Goal: Find specific page/section: Find specific page/section

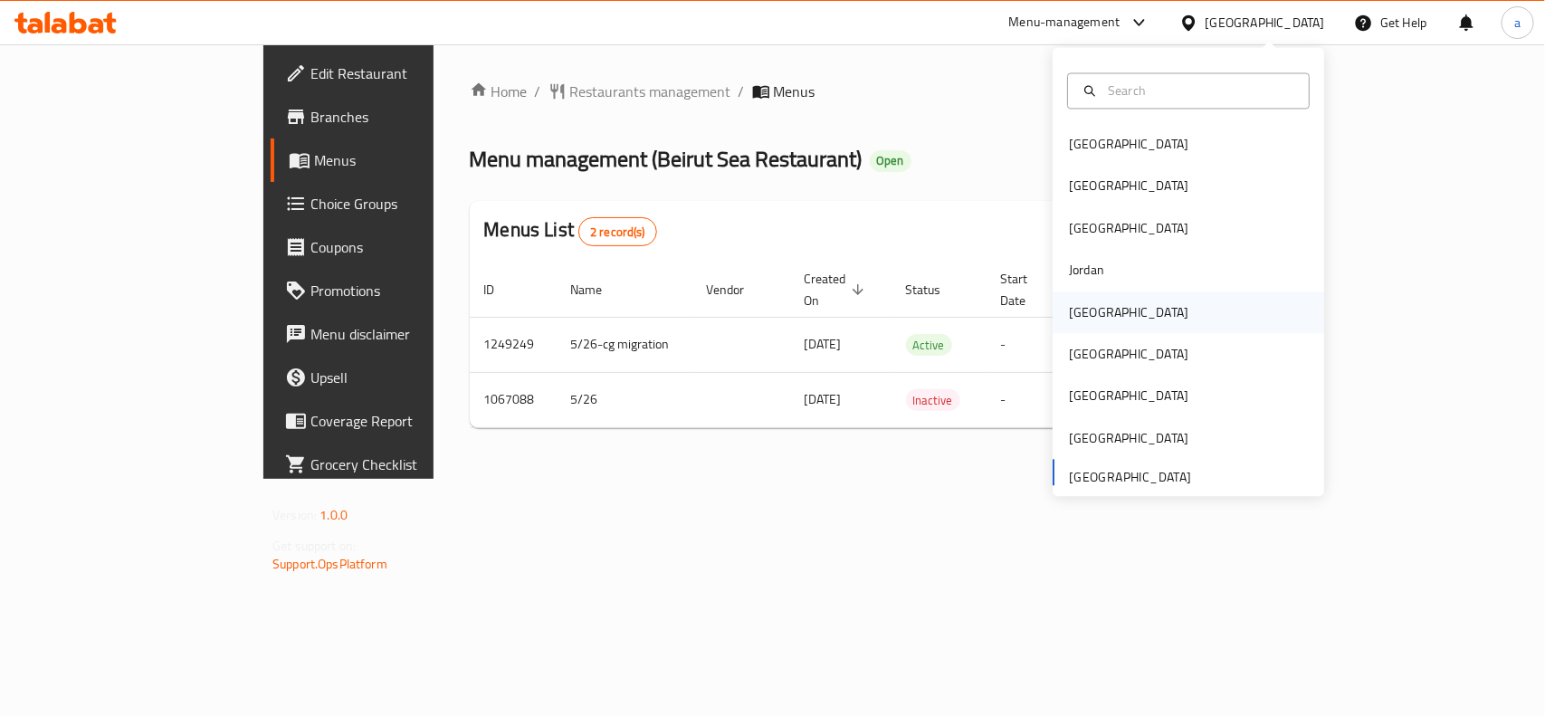
click at [1093, 314] on div "[GEOGRAPHIC_DATA]" at bounding box center [1129, 313] width 148 height 42
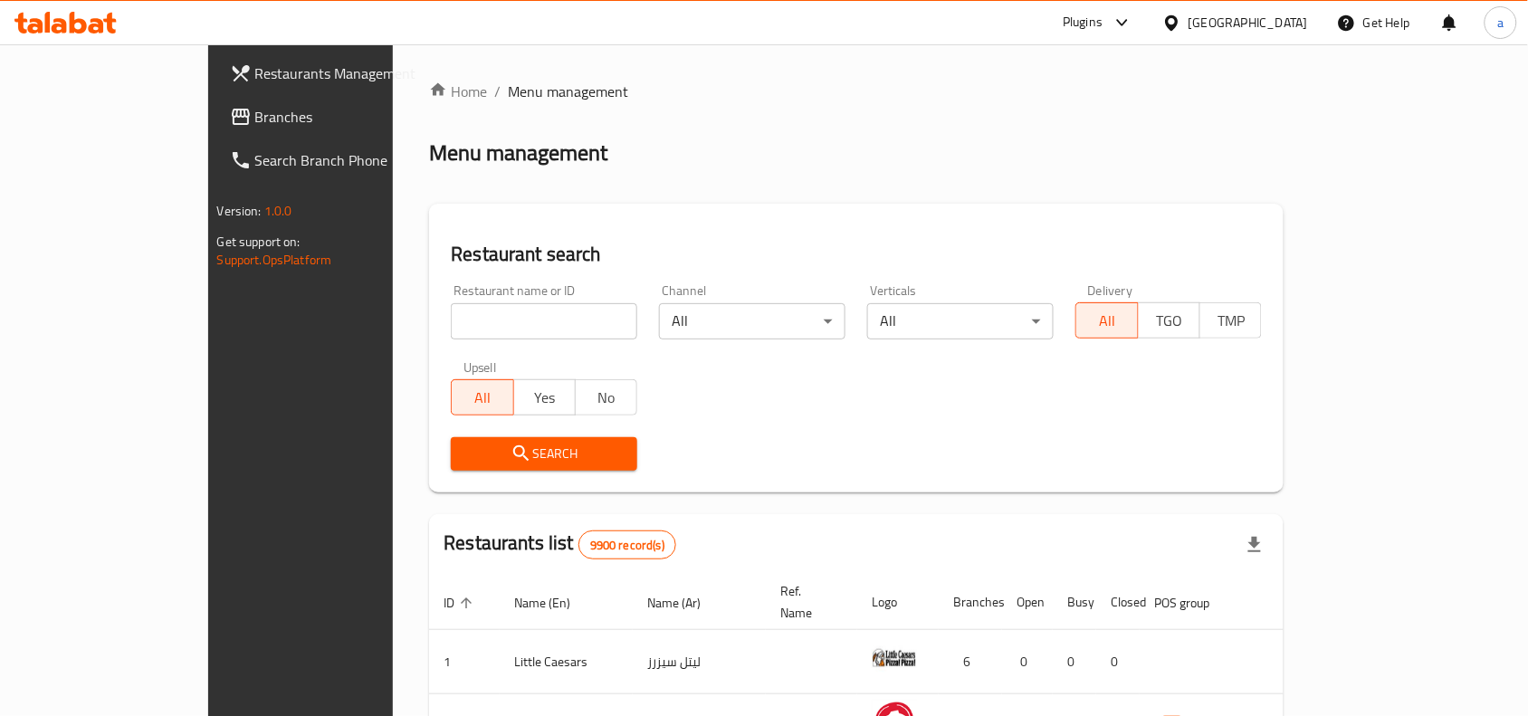
click at [255, 123] on span "Branches" at bounding box center [352, 117] width 194 height 22
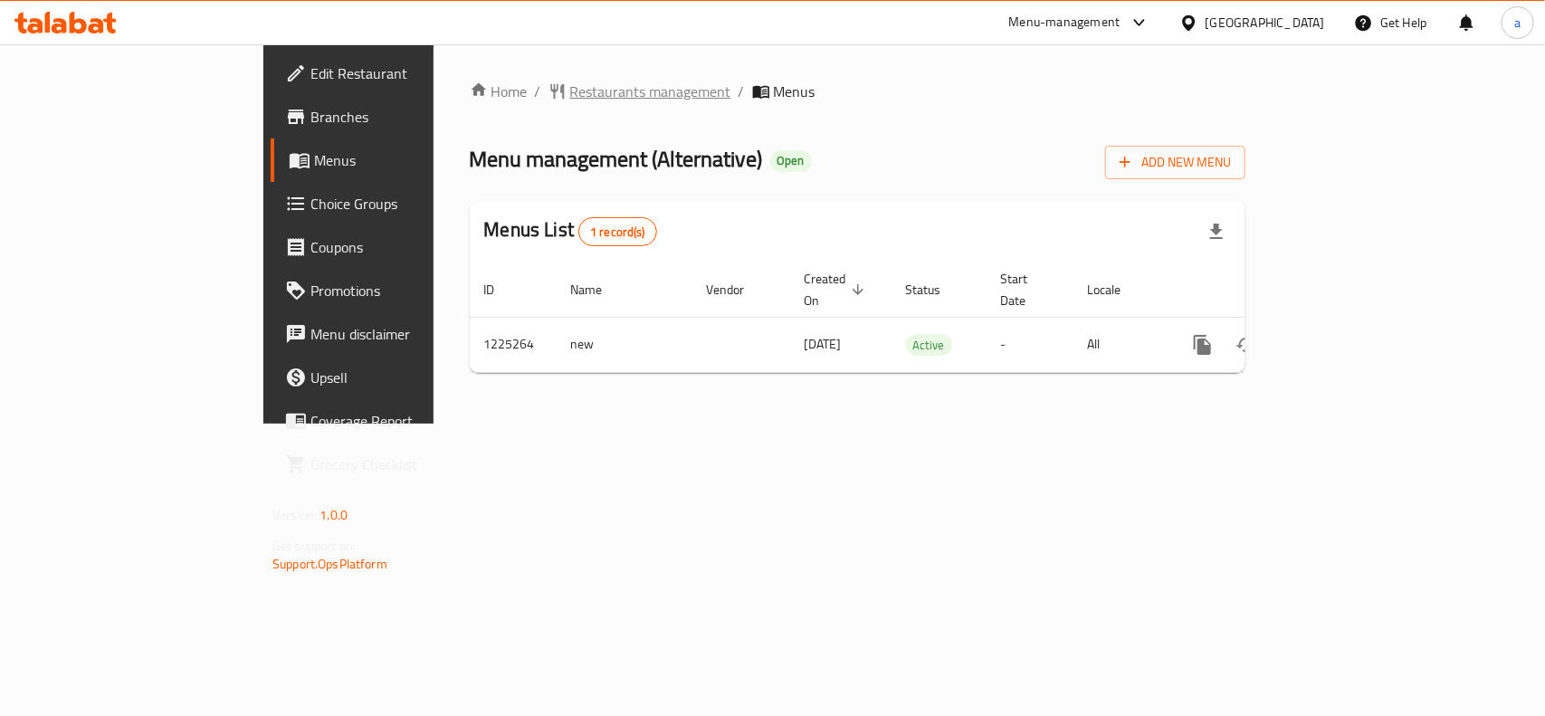
click at [570, 81] on span "Restaurants management" at bounding box center [650, 92] width 161 height 22
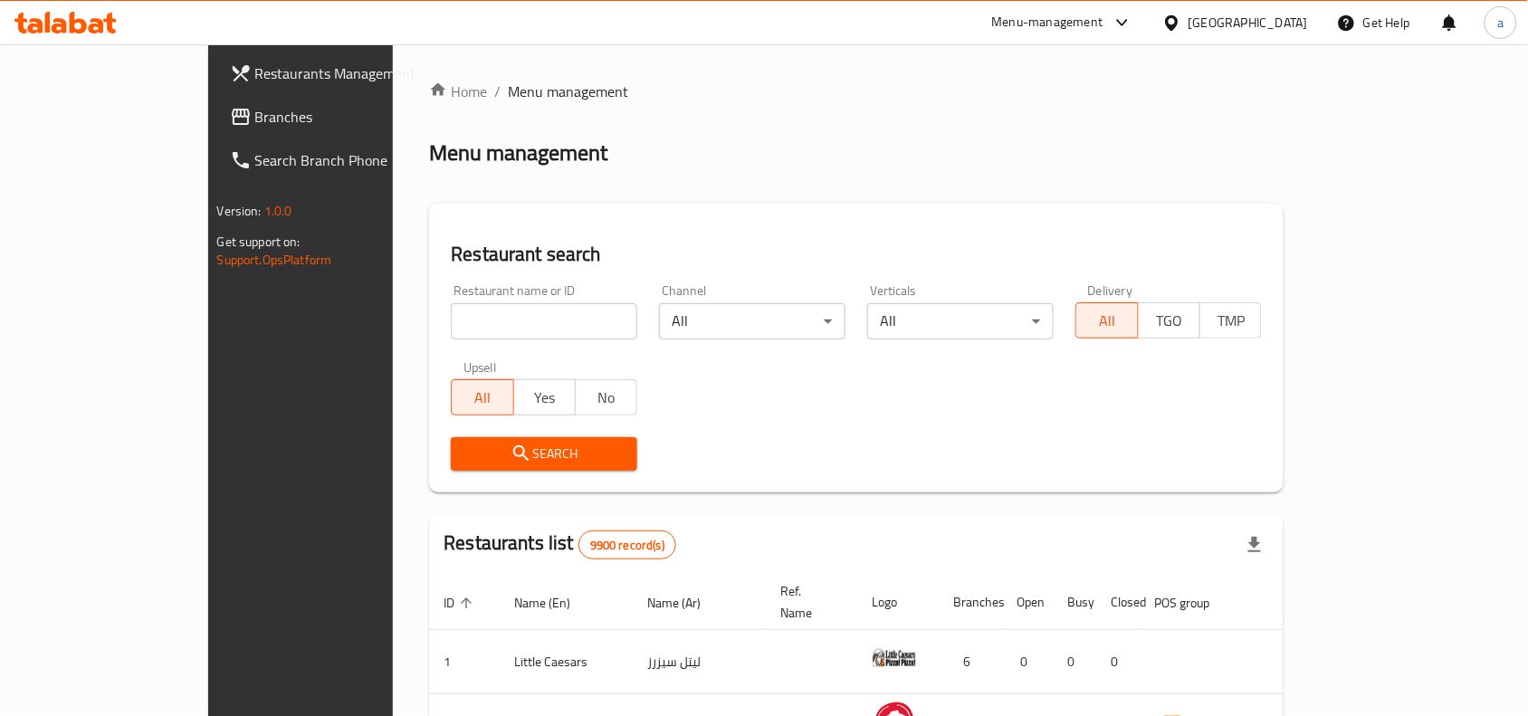
paste input "675248"
click at [451, 313] on input "search" at bounding box center [544, 321] width 187 height 36
type input "675248"
click button "Search" at bounding box center [544, 453] width 187 height 33
